Goal: Information Seeking & Learning: Learn about a topic

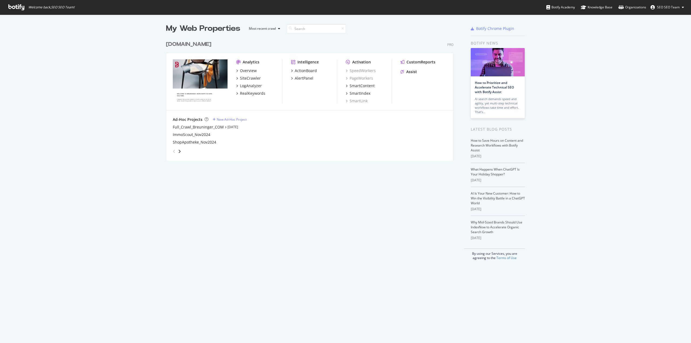
scroll to position [339, 683]
click at [252, 95] on div "RealKeywords" at bounding box center [252, 93] width 25 height 5
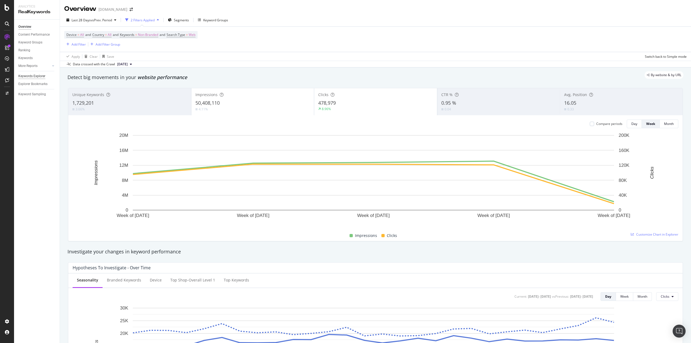
click at [30, 76] on div "Keywords Explorer" at bounding box center [31, 76] width 27 height 6
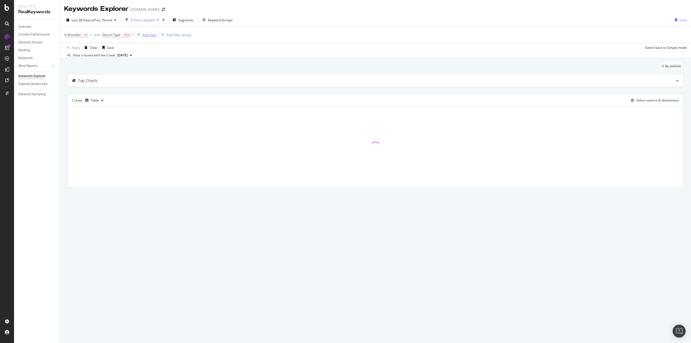
click at [148, 37] on div "Add Filter" at bounding box center [150, 35] width 14 height 5
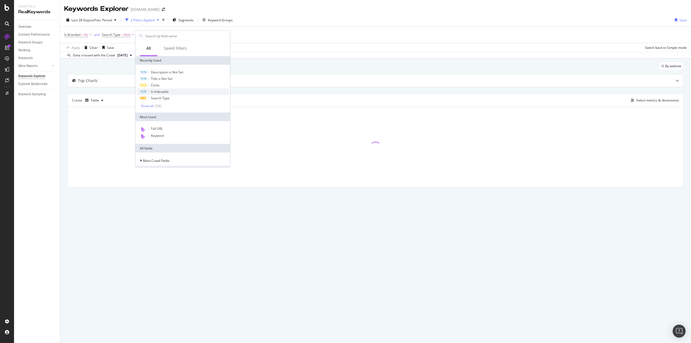
click at [157, 90] on span "Is Indexable" at bounding box center [160, 91] width 18 height 5
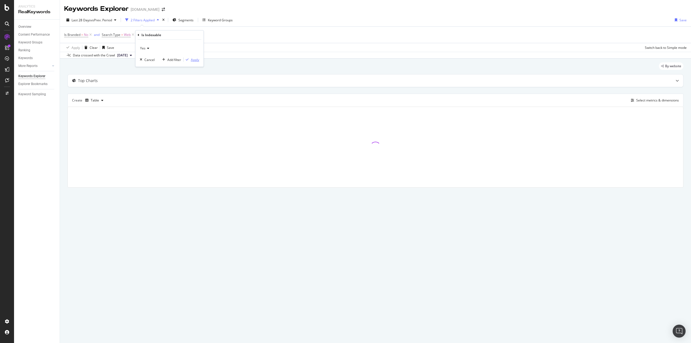
click at [190, 59] on div "button" at bounding box center [187, 59] width 7 height 3
click at [192, 35] on div "Add Filter" at bounding box center [190, 35] width 14 height 5
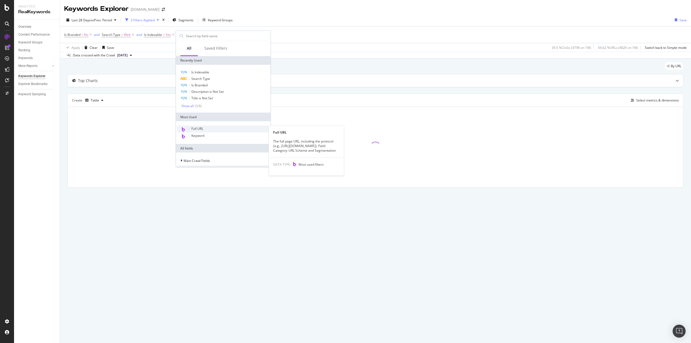
click at [200, 127] on span "Full URL" at bounding box center [197, 128] width 12 height 5
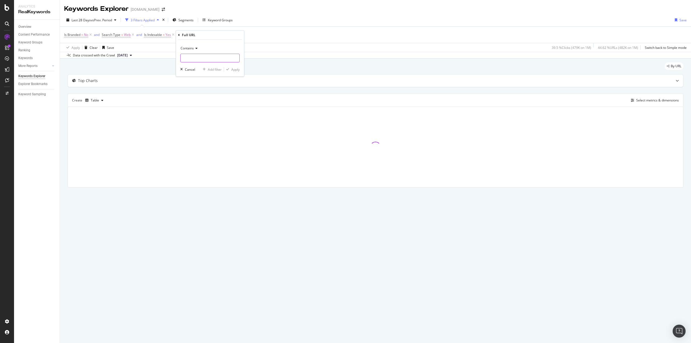
click at [197, 58] on input "text" at bounding box center [210, 58] width 59 height 9
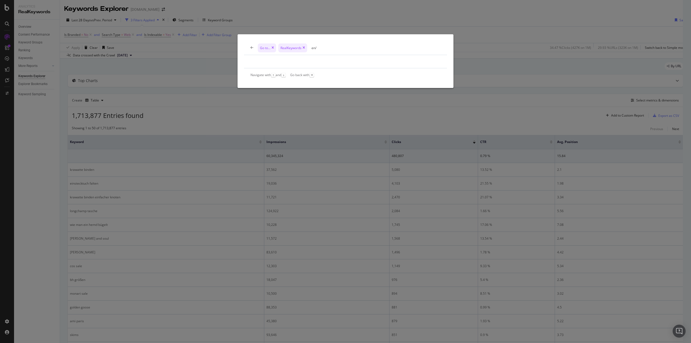
type input "en/"
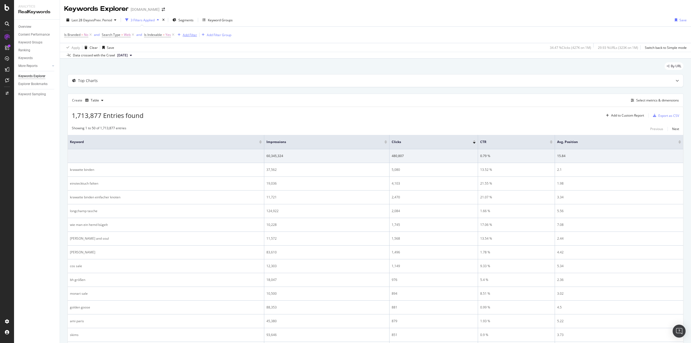
click at [190, 36] on div "Add Filter" at bounding box center [190, 35] width 14 height 5
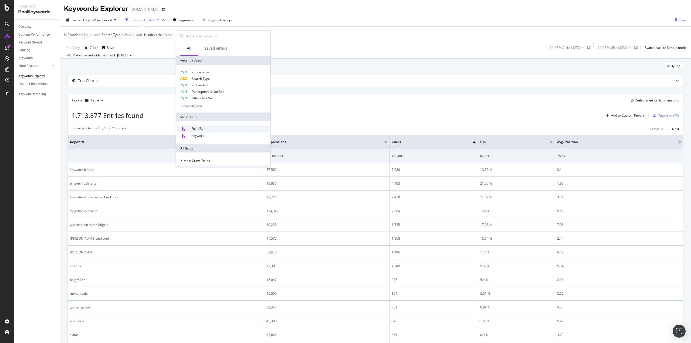
click at [206, 130] on div "Full URL" at bounding box center [223, 129] width 92 height 7
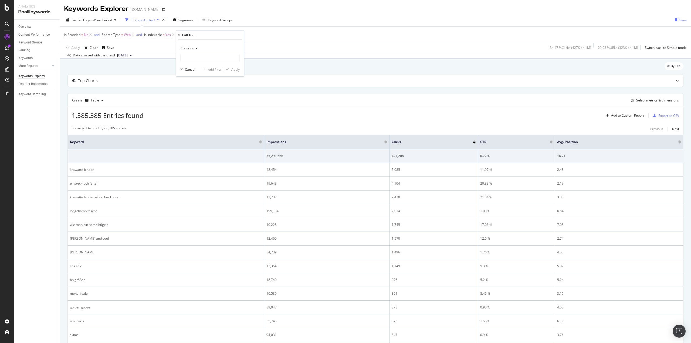
click at [194, 53] on div "Contains" at bounding box center [209, 53] width 59 height 18
click at [195, 60] on input "text" at bounding box center [210, 58] width 59 height 9
type input "/marken/moncler/"
click at [234, 71] on div "Apply" at bounding box center [235, 69] width 8 height 5
click at [643, 102] on div "Select metrics & dimensions" at bounding box center [657, 100] width 43 height 5
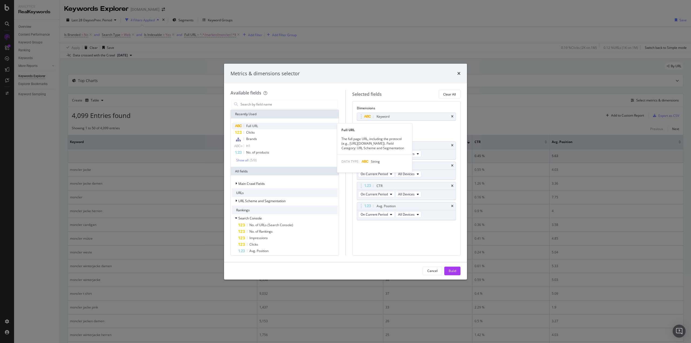
click at [272, 126] on div "Full URL" at bounding box center [285, 126] width 106 height 6
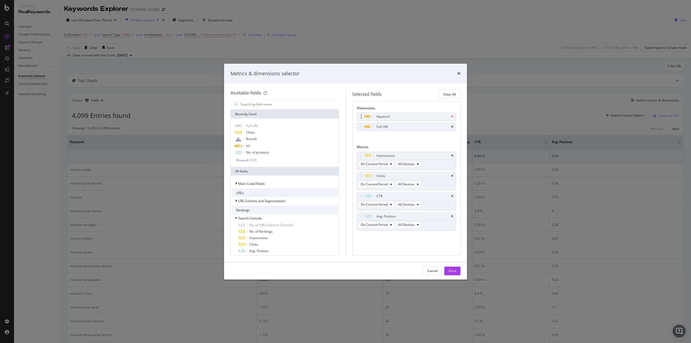
click at [453, 117] on icon "times" at bounding box center [452, 116] width 2 height 3
click at [454, 270] on div "Build" at bounding box center [453, 271] width 8 height 5
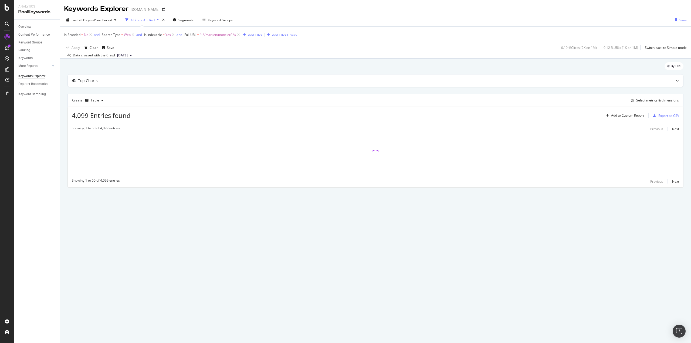
click at [255, 92] on div "Top Charts Create Table Select metrics & dimensions 4,099 Entries found Add to …" at bounding box center [375, 130] width 616 height 113
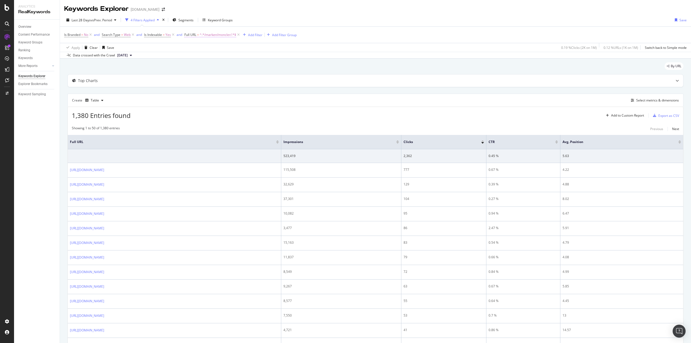
click at [227, 34] on span "^.*/marken/moncler/.*$" at bounding box center [218, 35] width 36 height 8
click at [192, 55] on input "/marken/moncler/" at bounding box center [215, 57] width 51 height 9
type input "de/marken/moncler/"
click at [241, 66] on div "Apply" at bounding box center [244, 68] width 8 height 5
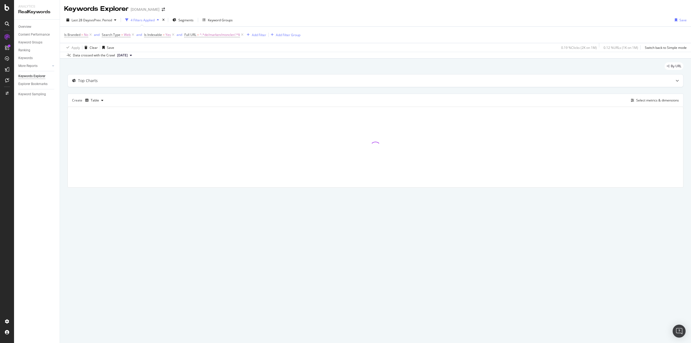
click at [208, 69] on div "By URL" at bounding box center [375, 68] width 616 height 12
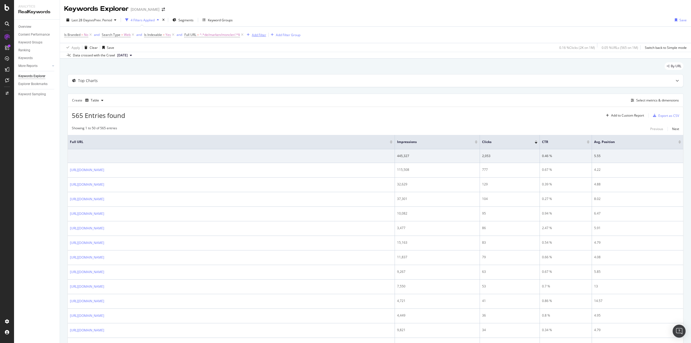
click at [263, 38] on div "Add Filter" at bounding box center [256, 35] width 22 height 6
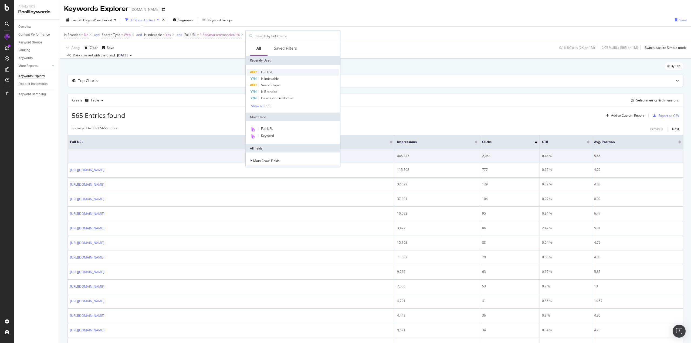
click at [277, 69] on div "Full URL" at bounding box center [293, 72] width 92 height 6
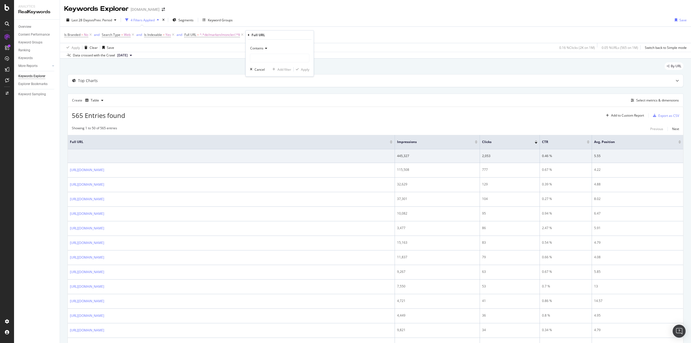
click at [263, 50] on span "Contains" at bounding box center [256, 48] width 13 height 5
click at [220, 63] on div "By URL" at bounding box center [375, 68] width 616 height 12
click at [297, 35] on icon at bounding box center [296, 34] width 5 height 5
click at [260, 35] on div "Add Filter" at bounding box center [259, 35] width 14 height 5
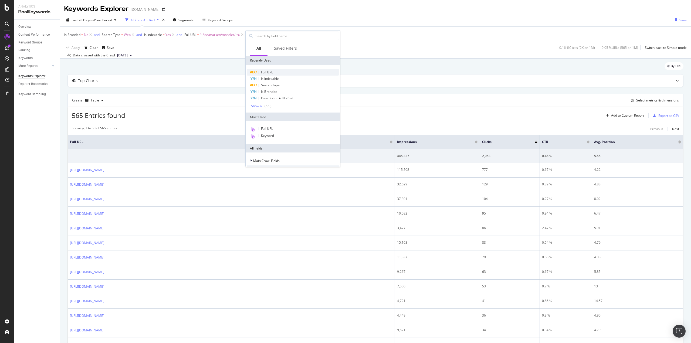
click at [265, 71] on span "Full URL" at bounding box center [267, 72] width 12 height 5
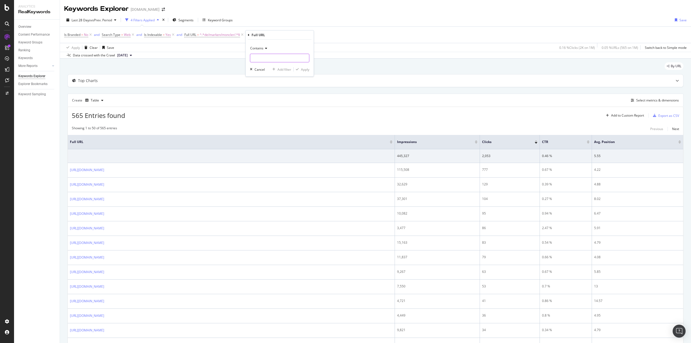
click at [268, 57] on input "text" at bounding box center [279, 58] width 59 height 9
type input "/p/"
click at [307, 71] on div "Apply" at bounding box center [305, 69] width 8 height 5
click at [80, 20] on span "Last 28 Days" at bounding box center [81, 20] width 19 height 5
click at [86, 65] on div "Last Year" at bounding box center [85, 65] width 14 height 5
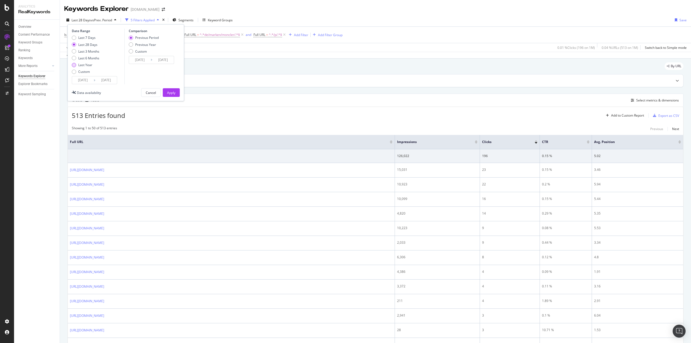
type input "[DATE]"
click at [172, 92] on div "Apply" at bounding box center [171, 92] width 8 height 5
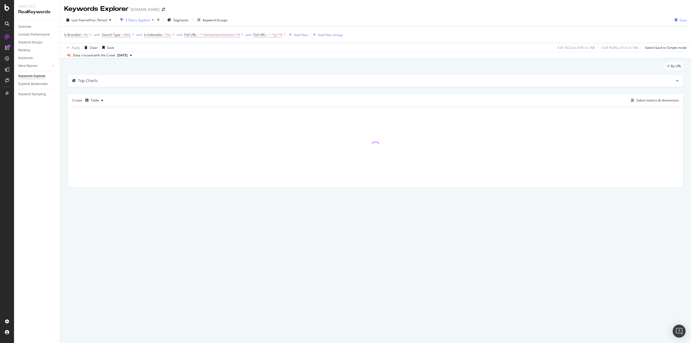
click at [213, 64] on div "By URL" at bounding box center [375, 68] width 616 height 12
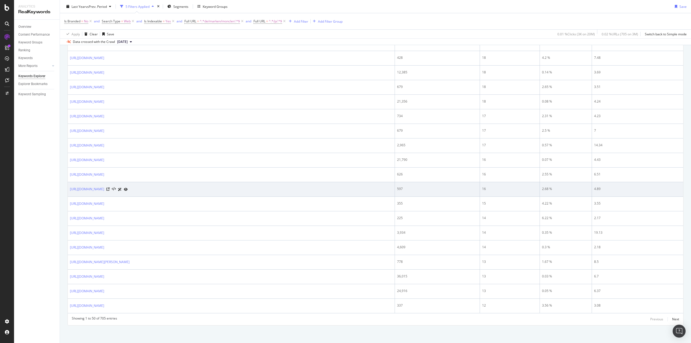
scroll to position [580, 0]
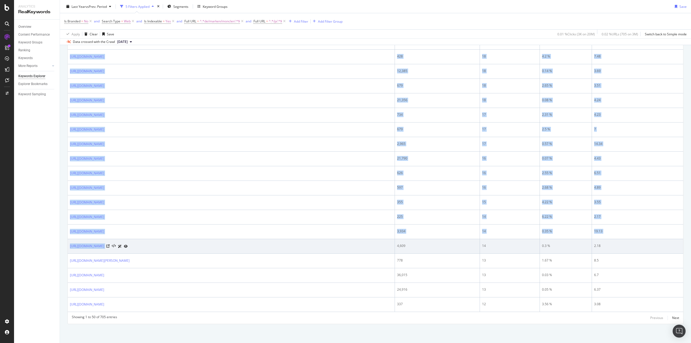
drag, startPoint x: 69, startPoint y: 170, endPoint x: 266, endPoint y: 244, distance: 209.9
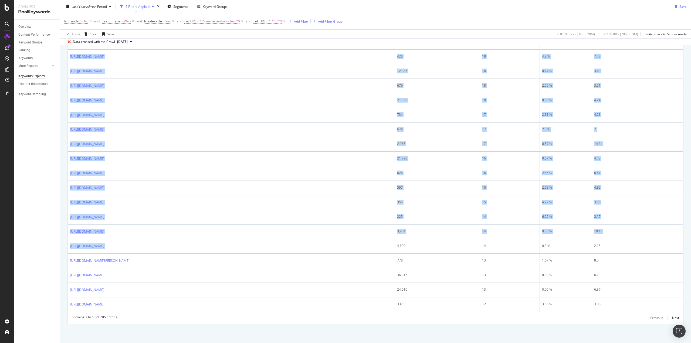
copy tbody "[URL][DOMAIN_NAME] 183,126 316 0.17 % 8.73 [URL][DOMAIN_NAME] 48,402 202 0.41 %…"
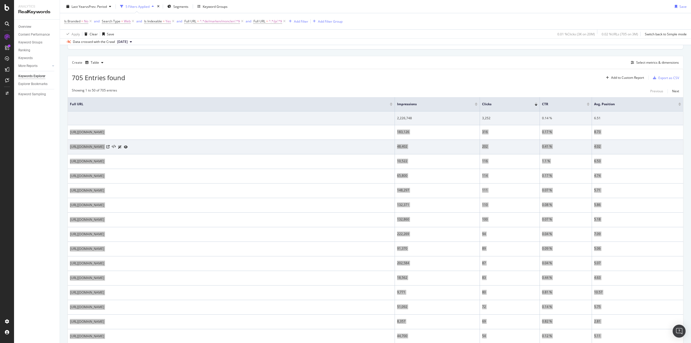
scroll to position [0, 0]
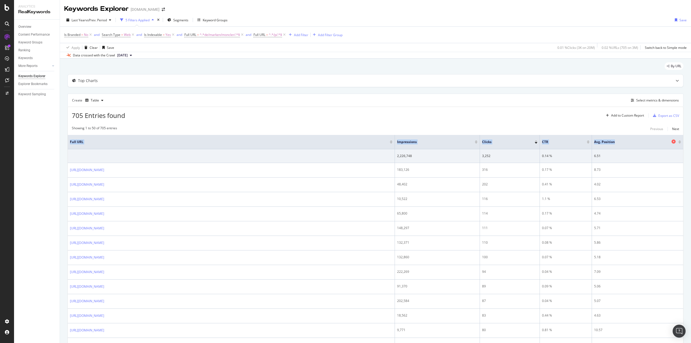
drag, startPoint x: 68, startPoint y: 140, endPoint x: 623, endPoint y: 141, distance: 554.8
click at [623, 141] on tr "Full URL Impressions Clicks CTR Avg. Position" at bounding box center [376, 142] width 616 height 14
copy tr "Full URL Impressions Clicks CTR Avg. Position"
click at [264, 37] on span "Full URL = ^.*/p/.*$" at bounding box center [269, 35] width 33 height 8
click at [267, 34] on span "Full URL = ^.*/p/.*$" at bounding box center [267, 34] width 29 height 5
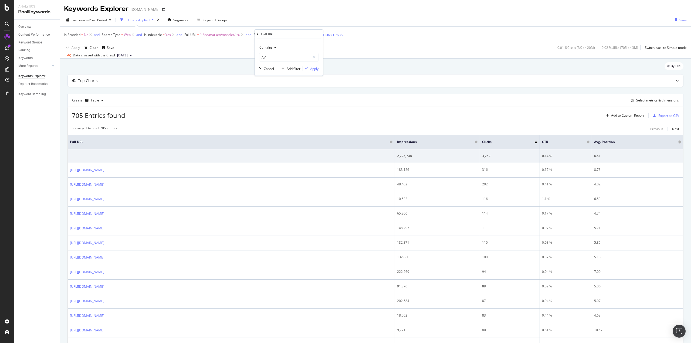
click at [269, 49] on span "Contains" at bounding box center [265, 47] width 13 height 5
click at [283, 107] on span "Doesn't contain" at bounding box center [273, 108] width 23 height 5
click at [310, 68] on div "Apply" at bounding box center [314, 68] width 8 height 5
click at [664, 114] on div "Export as CSV" at bounding box center [668, 115] width 21 height 5
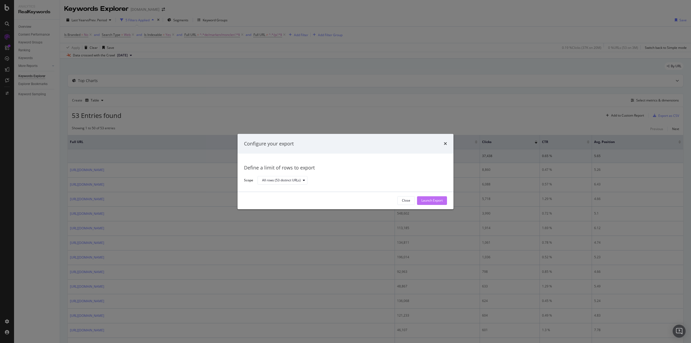
click at [436, 203] on div "Launch Export" at bounding box center [431, 200] width 21 height 5
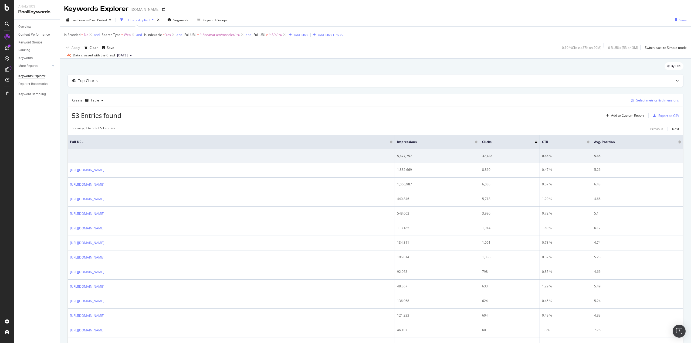
click at [641, 101] on div "Select metrics & dimensions" at bounding box center [657, 100] width 43 height 5
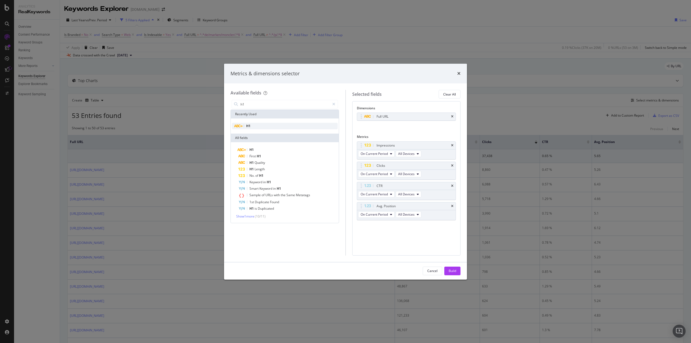
click at [252, 129] on div "H1" at bounding box center [285, 126] width 106 height 6
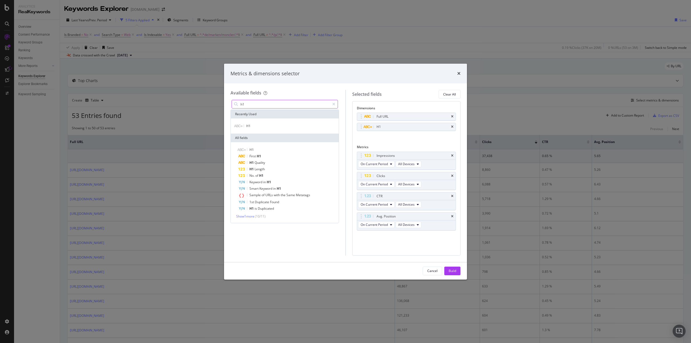
click at [257, 104] on input "h1" at bounding box center [285, 104] width 90 height 8
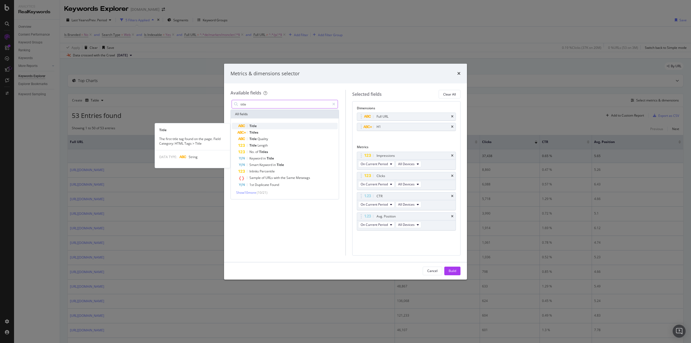
type input "title"
click at [255, 125] on span "Title" at bounding box center [252, 126] width 7 height 5
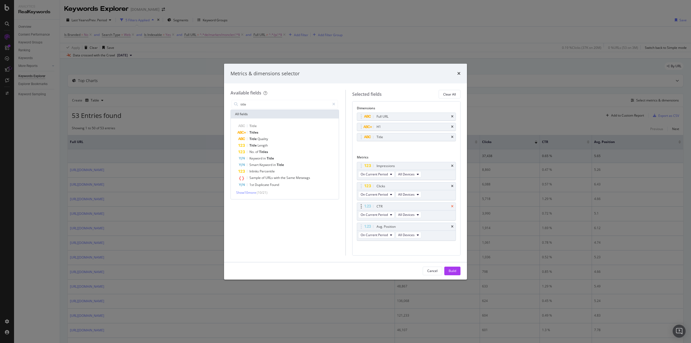
click at [451, 207] on icon "times" at bounding box center [452, 206] width 2 height 3
click at [451, 270] on div "Build" at bounding box center [453, 271] width 8 height 5
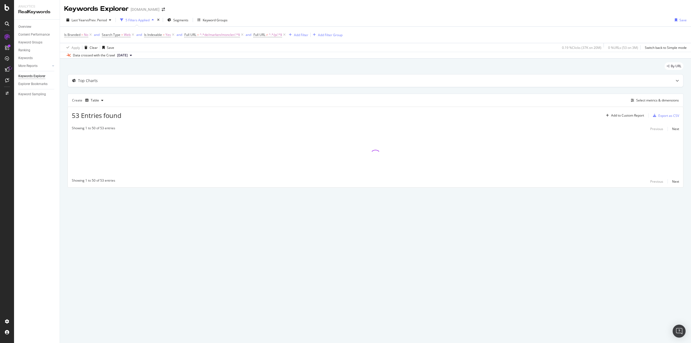
click at [325, 92] on div "Top Charts Create Table Select metrics & dimensions 53 Entries found Add to Cus…" at bounding box center [375, 130] width 616 height 113
click at [507, 67] on div "By URL" at bounding box center [375, 68] width 616 height 12
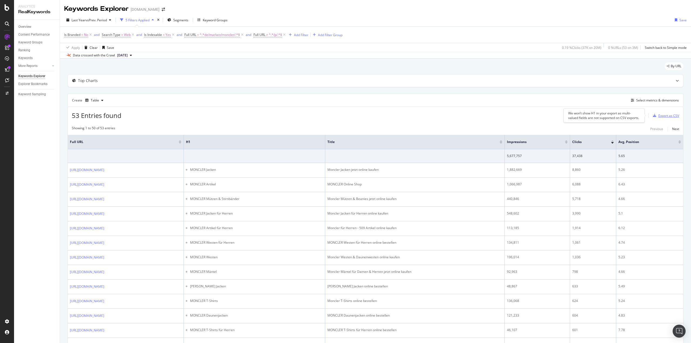
click at [663, 114] on div "Export as CSV" at bounding box center [668, 115] width 21 height 5
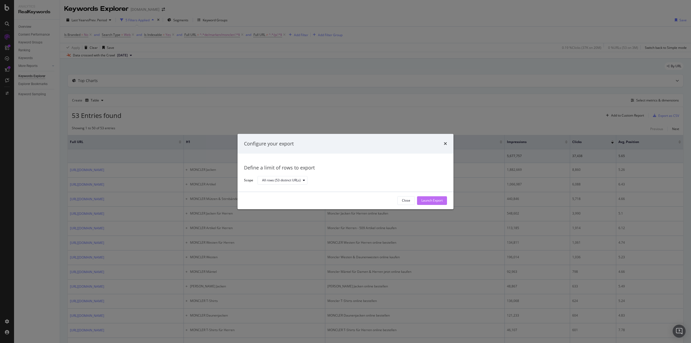
click at [438, 201] on div "Launch Export" at bounding box center [431, 200] width 21 height 5
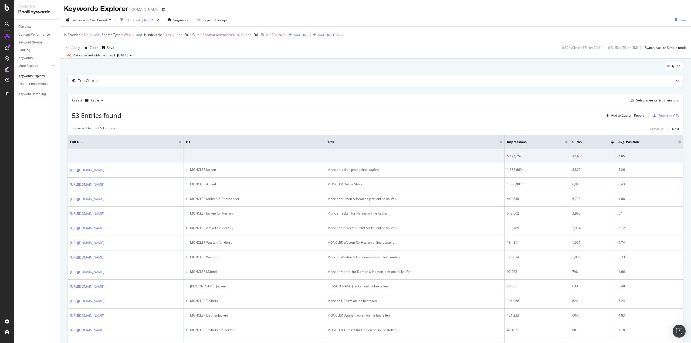
click at [274, 117] on div "53 Entries found Add to Custom Report Export as CSV" at bounding box center [376, 113] width 616 height 13
click at [261, 111] on div "53 Entries found Add to Custom Report Export as CSV" at bounding box center [376, 113] width 616 height 13
click at [258, 114] on div "53 Entries found Add to Custom Report Export as CSV" at bounding box center [376, 113] width 616 height 13
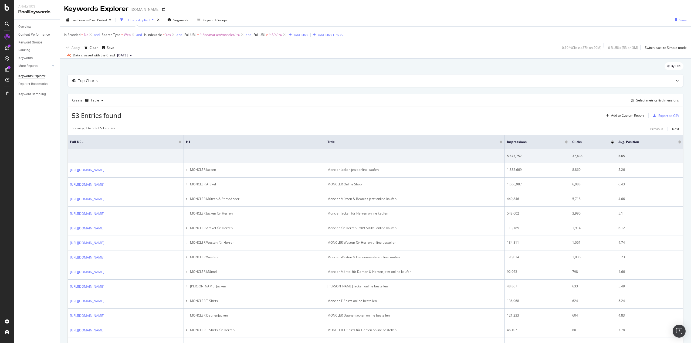
click at [278, 117] on div "53 Entries found Add to Custom Report Export as CSV" at bounding box center [376, 113] width 616 height 13
click at [645, 101] on div "Select metrics & dimensions" at bounding box center [657, 100] width 43 height 5
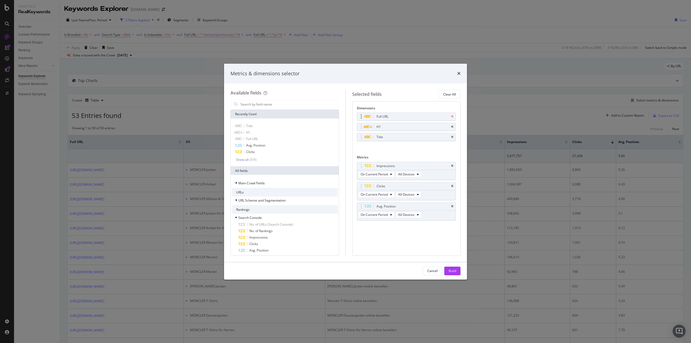
click at [453, 117] on icon "times" at bounding box center [452, 116] width 2 height 3
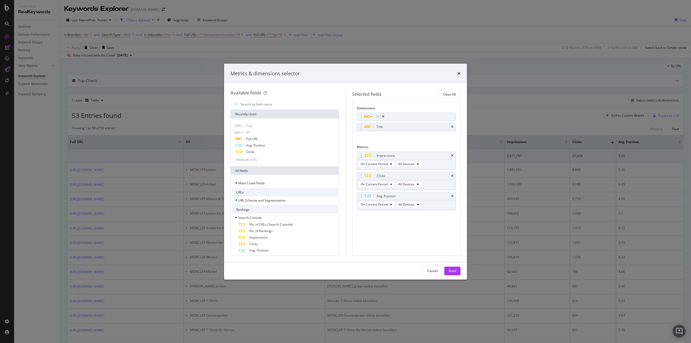
click at [453, 117] on div "H1" at bounding box center [406, 117] width 99 height 8
click at [383, 115] on icon "times" at bounding box center [383, 116] width 2 height 3
click at [453, 117] on icon "times" at bounding box center [452, 116] width 2 height 3
click at [259, 104] on input "modal" at bounding box center [289, 104] width 98 height 8
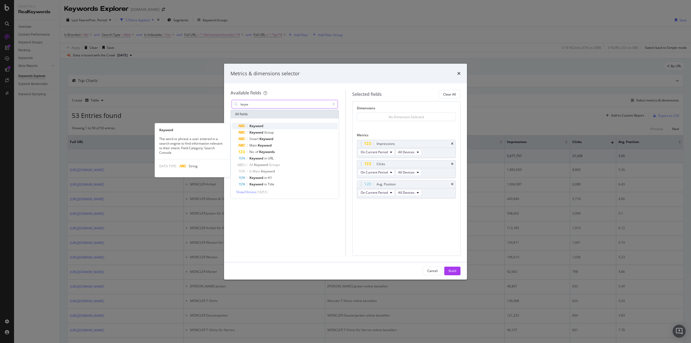
type input "keyw"
click at [267, 123] on div "Keyword" at bounding box center [287, 126] width 99 height 6
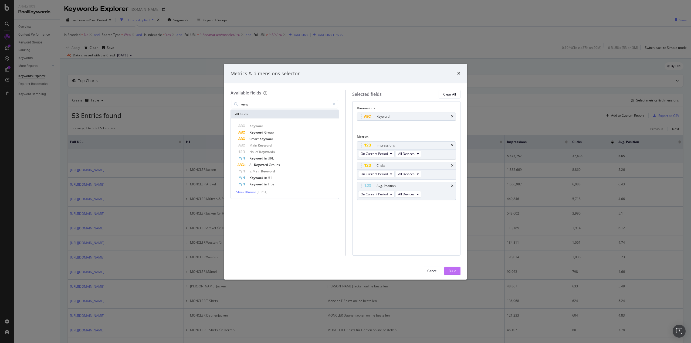
click at [456, 272] on div "Build" at bounding box center [453, 271] width 8 height 5
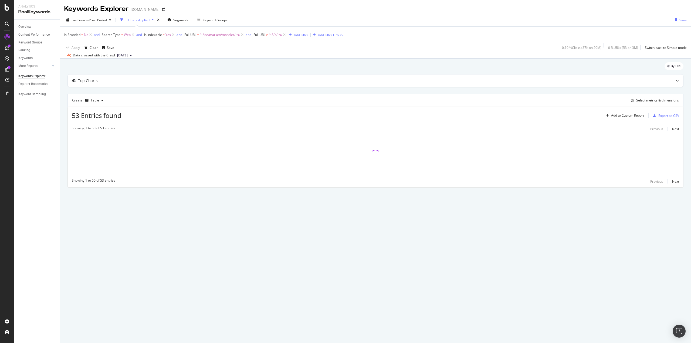
click at [389, 92] on div "Top Charts Create Table Select metrics & dimensions 53 Entries found Add to Cus…" at bounding box center [375, 130] width 616 height 113
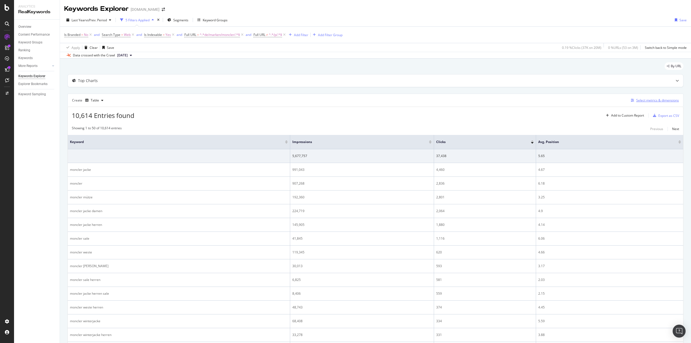
click at [650, 102] on div "Select metrics & dimensions" at bounding box center [657, 100] width 43 height 5
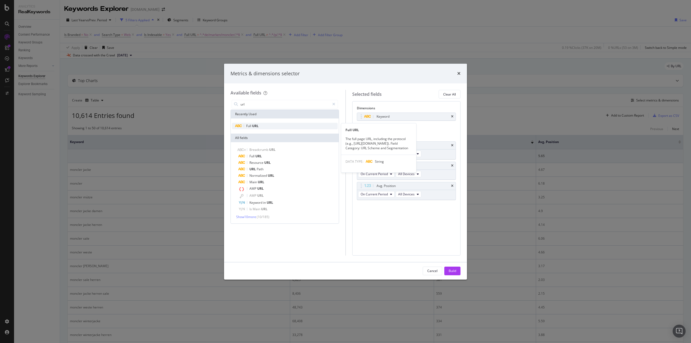
type input "url"
click at [265, 124] on div "Full URL" at bounding box center [285, 126] width 106 height 6
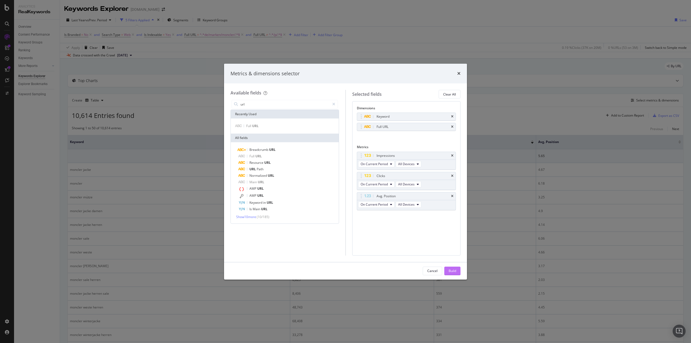
click at [450, 271] on div "Build" at bounding box center [453, 271] width 8 height 5
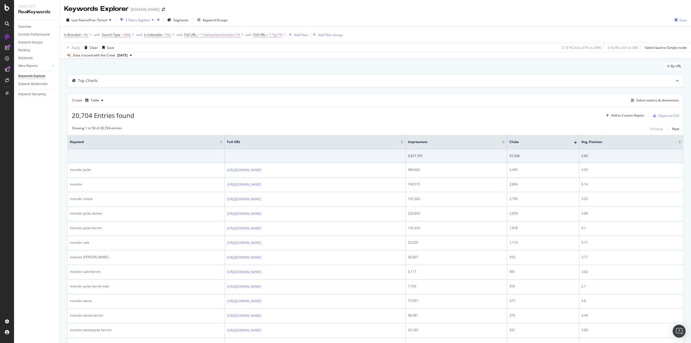
click at [231, 116] on div "20,704 Entries found Add to Custom Report Export as CSV" at bounding box center [376, 113] width 616 height 13
click at [659, 117] on div "Export as CSV" at bounding box center [668, 115] width 21 height 5
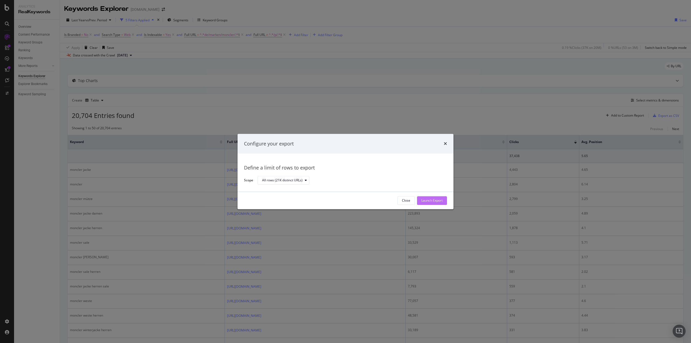
click at [430, 204] on div "Launch Export" at bounding box center [431, 201] width 21 height 8
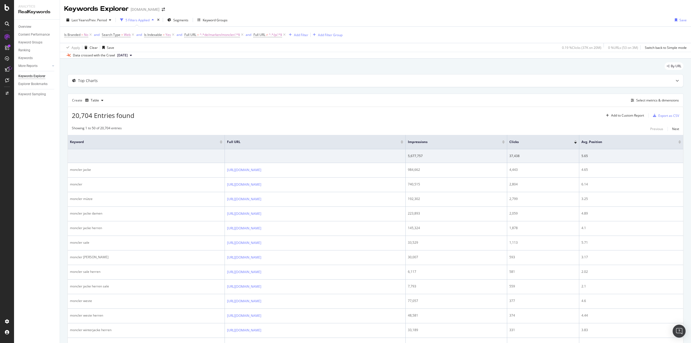
drag, startPoint x: 288, startPoint y: 104, endPoint x: 281, endPoint y: 105, distance: 6.9
click at [281, 105] on div "Create Table Select metrics & dimensions" at bounding box center [375, 100] width 616 height 13
click at [305, 36] on div "Add Filter" at bounding box center [301, 35] width 14 height 5
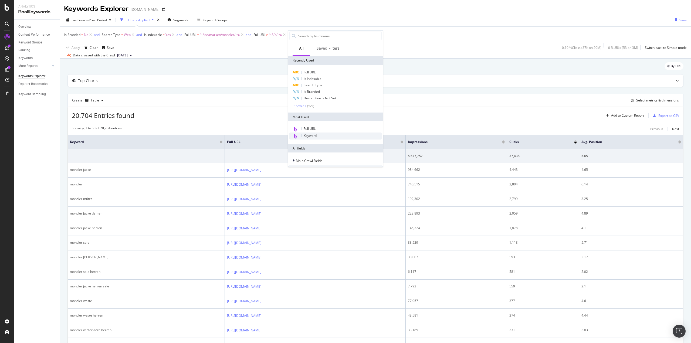
click at [318, 136] on div "Keyword" at bounding box center [335, 136] width 92 height 7
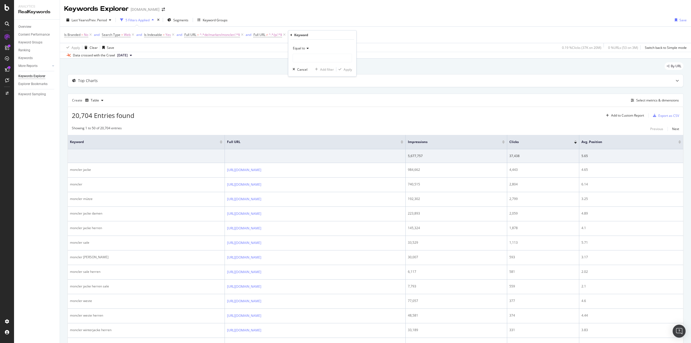
click at [310, 50] on div "Equal to" at bounding box center [322, 48] width 59 height 9
click at [312, 99] on div "Contains" at bounding box center [323, 101] width 58 height 7
click at [310, 58] on input "text" at bounding box center [322, 58] width 59 height 9
type input "maya"
click at [349, 69] on div "Apply" at bounding box center [348, 69] width 8 height 5
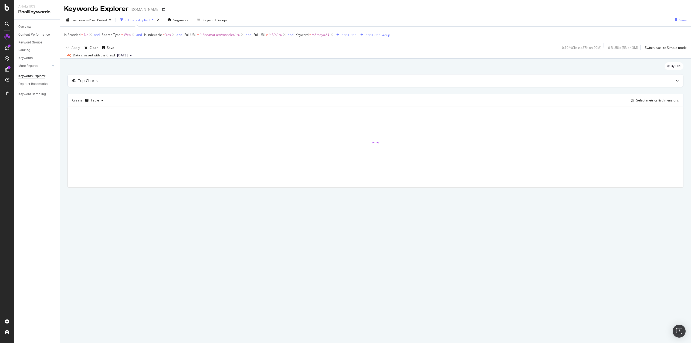
click at [258, 93] on div "Top Charts Create Table Select metrics & dimensions" at bounding box center [375, 130] width 616 height 113
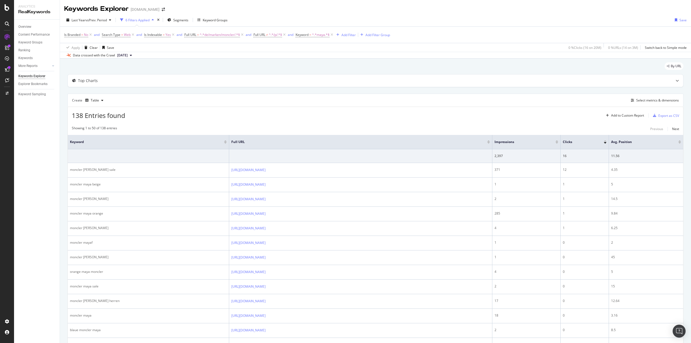
click at [237, 126] on div "Showing 1 to 50 of 138 entries Previous Next" at bounding box center [376, 129] width 616 height 6
